Goal: Task Accomplishment & Management: Use online tool/utility

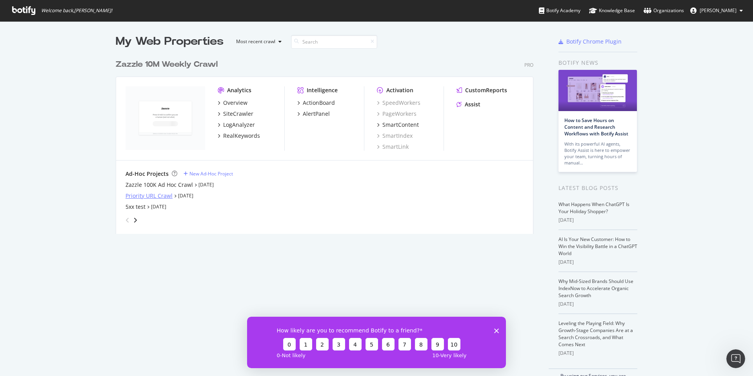
click at [165, 195] on div "Priority URL Crawl" at bounding box center [149, 196] width 47 height 8
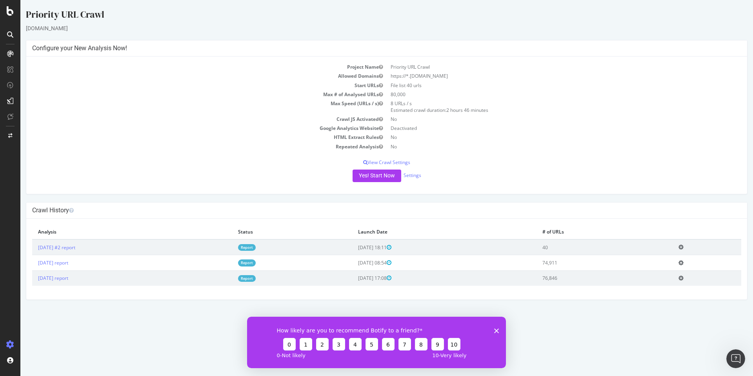
click at [164, 185] on div "Project Name Priority URL Crawl Allowed Domains https://*.zazzle.com Start URLs…" at bounding box center [386, 125] width 721 height 137
click at [34, 326] on div "Configure and access your website analyses" at bounding box center [71, 328] width 94 height 6
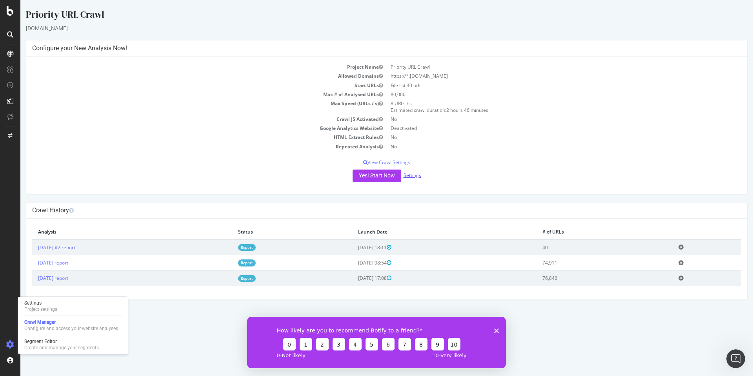
click at [405, 175] on link "Settings" at bounding box center [413, 175] width 18 height 7
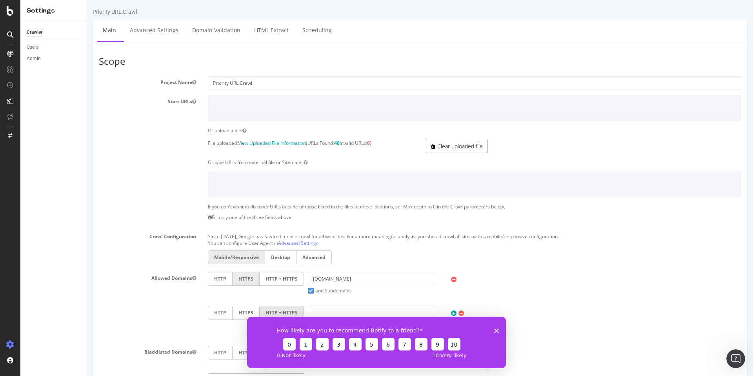
click at [429, 149] on link "Clear uploaded file" at bounding box center [457, 146] width 62 height 13
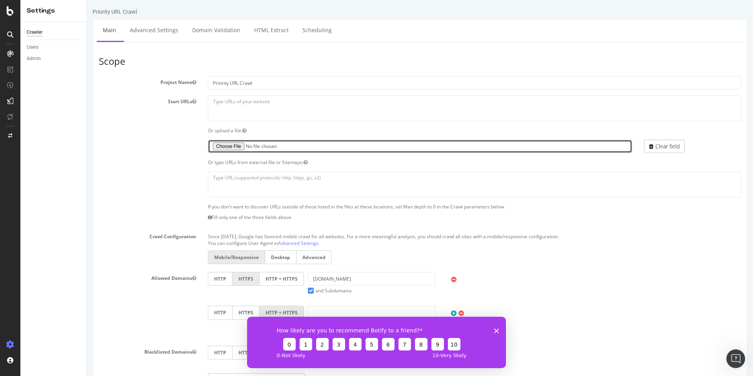
click at [234, 145] on input "file" at bounding box center [420, 146] width 425 height 13
type input "C:\fakepath\Priority URLs - Copy of FinalList.csv"
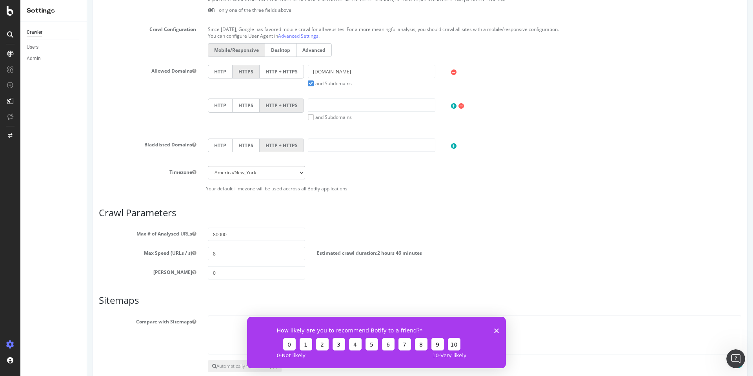
scroll to position [251, 0]
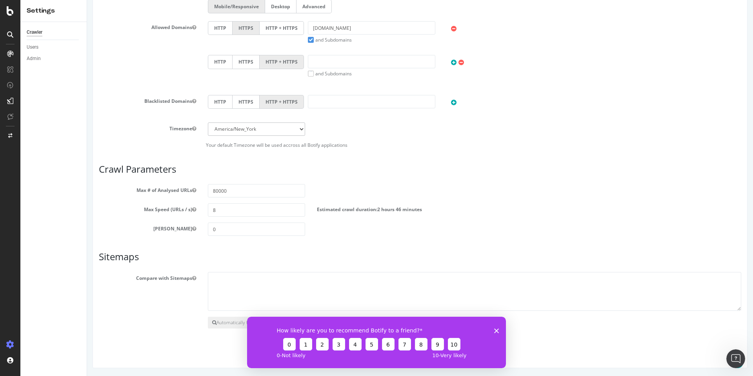
click at [495, 328] on polygon "Close survey" at bounding box center [496, 330] width 5 height 5
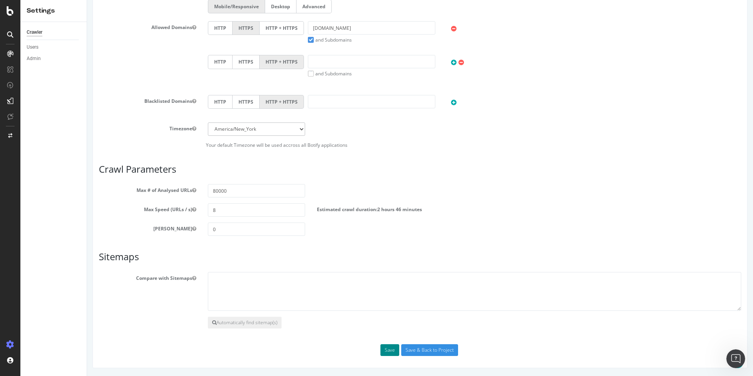
click at [384, 350] on button "Save" at bounding box center [390, 350] width 19 height 12
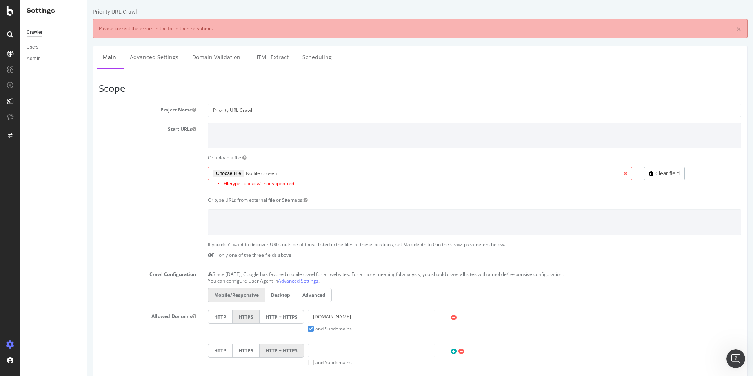
scroll to position [0, 0]
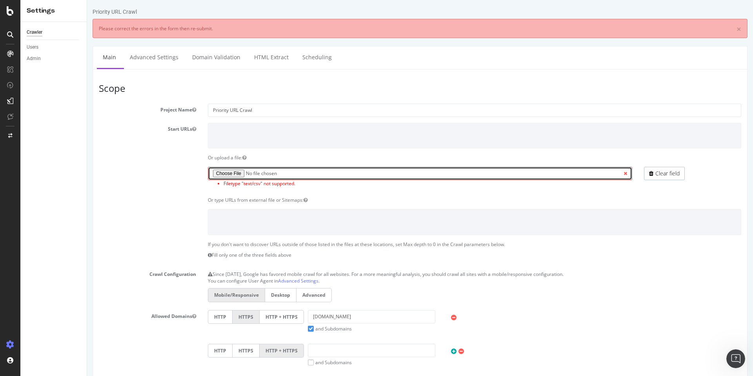
click at [228, 174] on input "file" at bounding box center [420, 173] width 425 height 13
click at [231, 172] on input "file" at bounding box center [420, 173] width 425 height 13
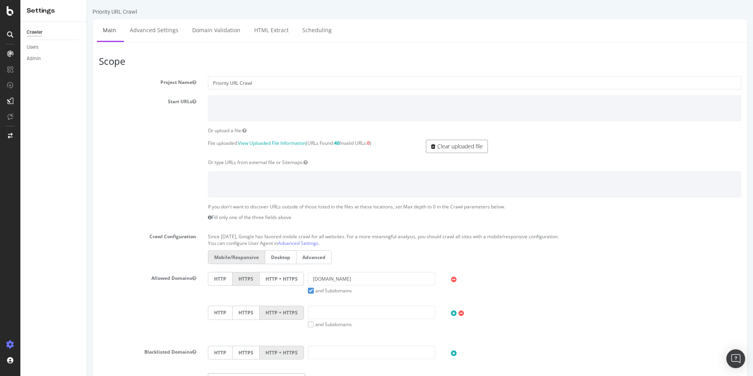
click at [443, 151] on link "Clear uploaded file" at bounding box center [457, 146] width 62 height 13
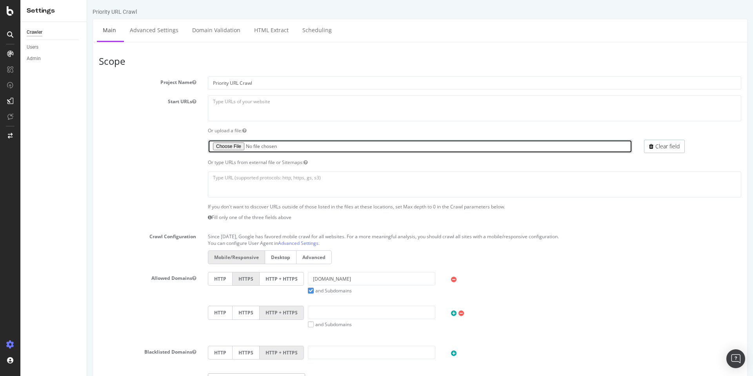
click at [237, 148] on input "file" at bounding box center [420, 146] width 425 height 13
click at [227, 151] on input "file" at bounding box center [420, 146] width 425 height 13
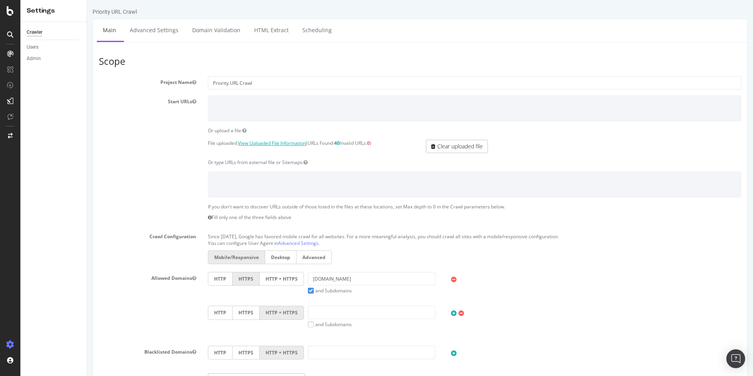
click at [294, 142] on link "View Uploaded File Information" at bounding box center [272, 143] width 68 height 7
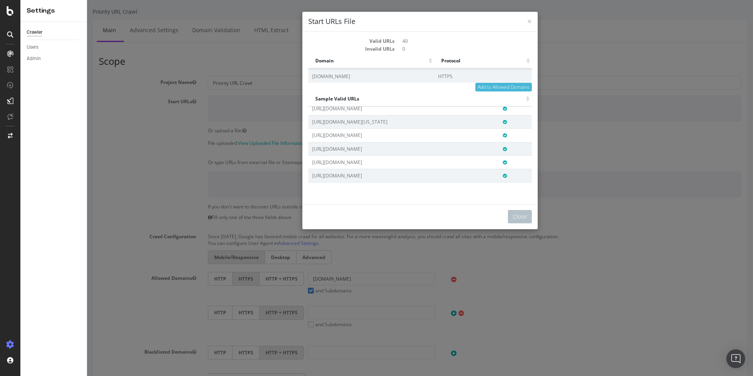
scroll to position [598, 0]
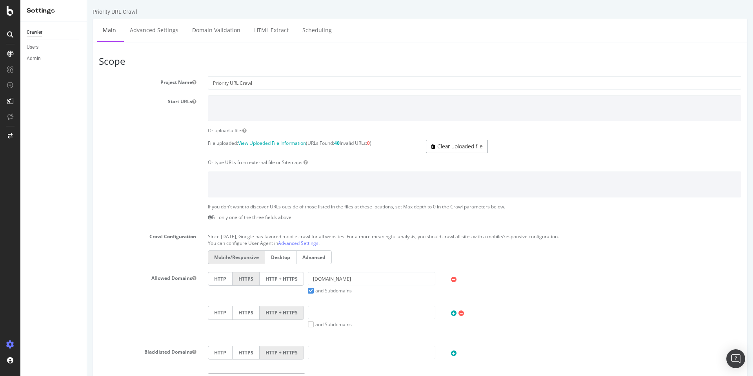
click at [444, 142] on link "Clear uploaded file" at bounding box center [457, 146] width 62 height 13
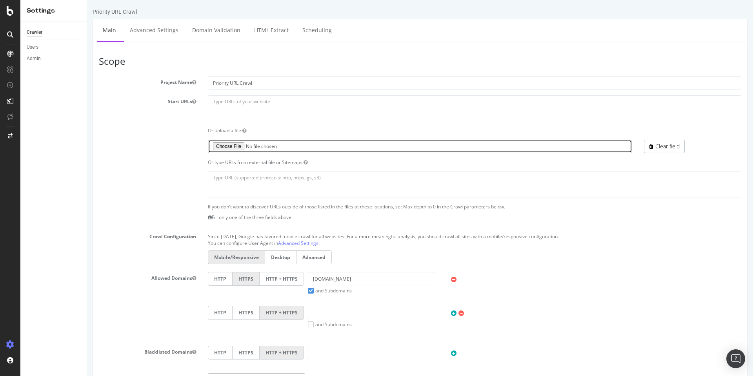
click at [239, 144] on input "file" at bounding box center [420, 146] width 425 height 13
type input "C:\fakepath\priorityURLs08292025.txt"
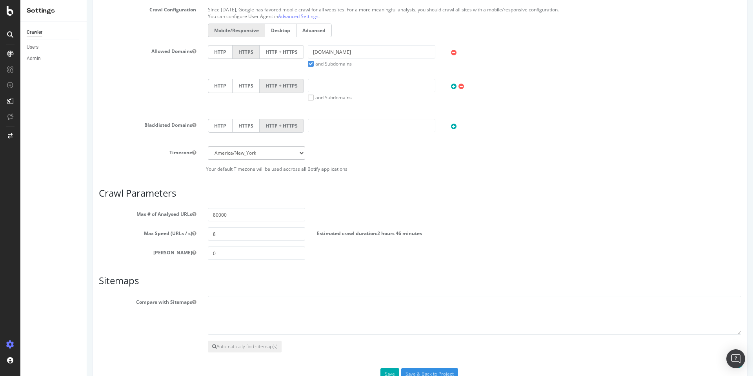
scroll to position [251, 0]
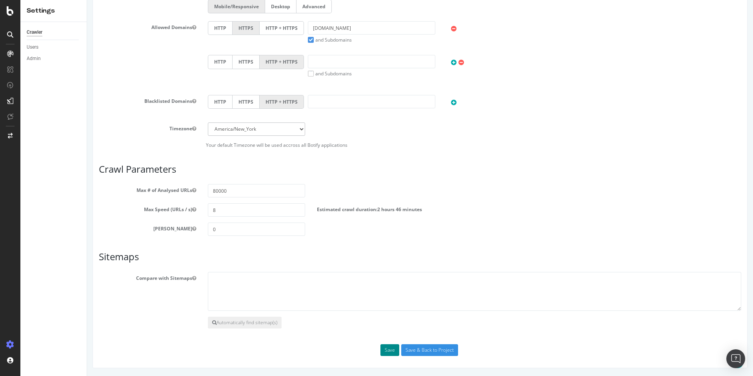
click at [387, 349] on button "Save" at bounding box center [390, 350] width 19 height 12
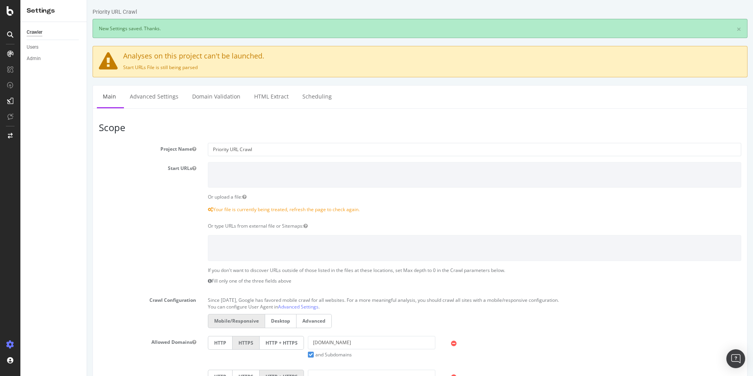
scroll to position [0, 0]
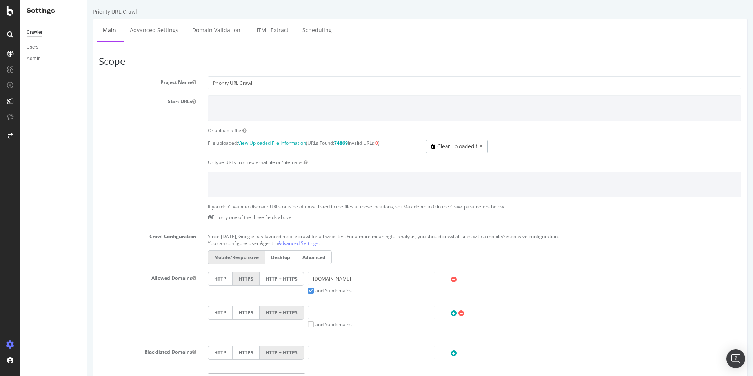
scroll to position [2, 0]
click at [7, 11] on icon at bounding box center [10, 10] width 7 height 9
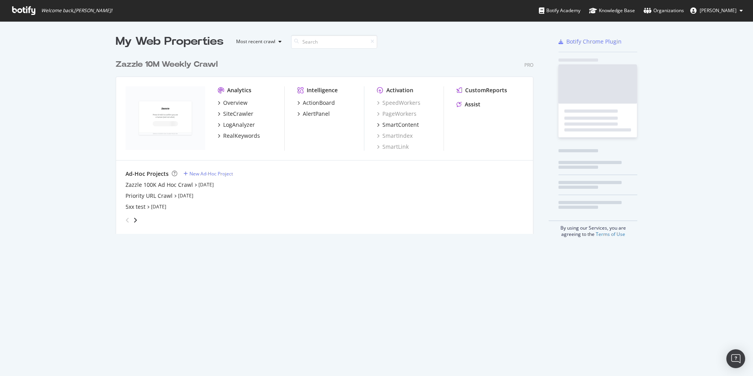
scroll to position [370, 742]
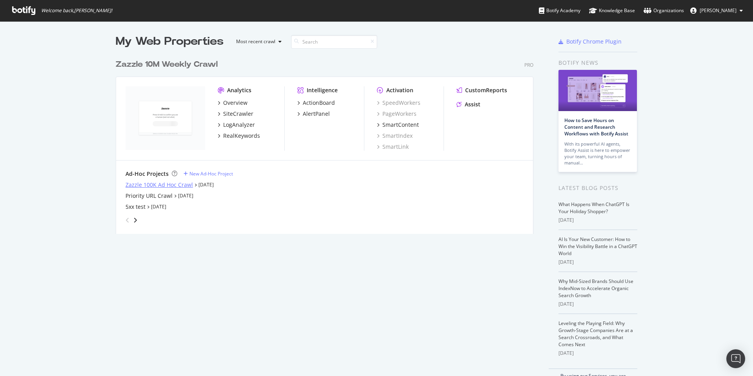
click at [173, 184] on div "Zazzle 100K Ad Hoc Crawl" at bounding box center [159, 185] width 67 height 8
click at [167, 197] on div "Priority URL Crawl" at bounding box center [149, 196] width 47 height 8
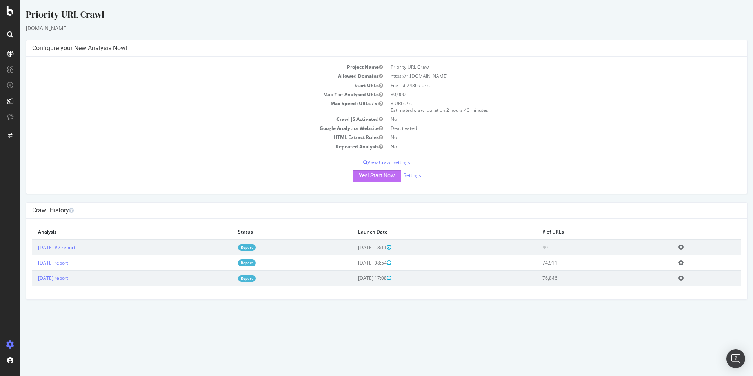
click at [370, 175] on button "Yes! Start Now" at bounding box center [377, 176] width 49 height 13
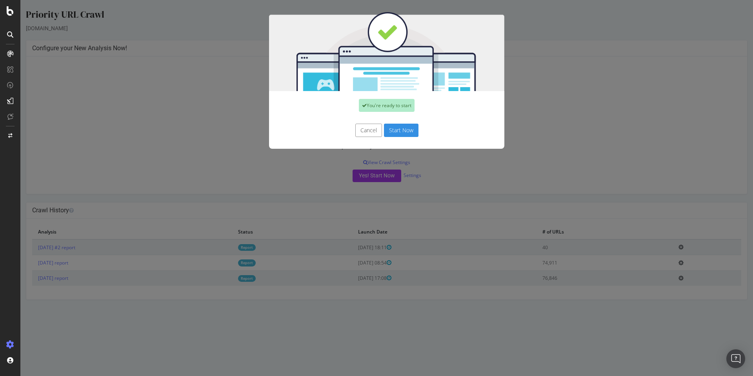
drag, startPoint x: 400, startPoint y: 132, endPoint x: 409, endPoint y: 128, distance: 10.0
click at [400, 132] on button "Start Now" at bounding box center [401, 130] width 35 height 13
